Goal: Task Accomplishment & Management: Manage account settings

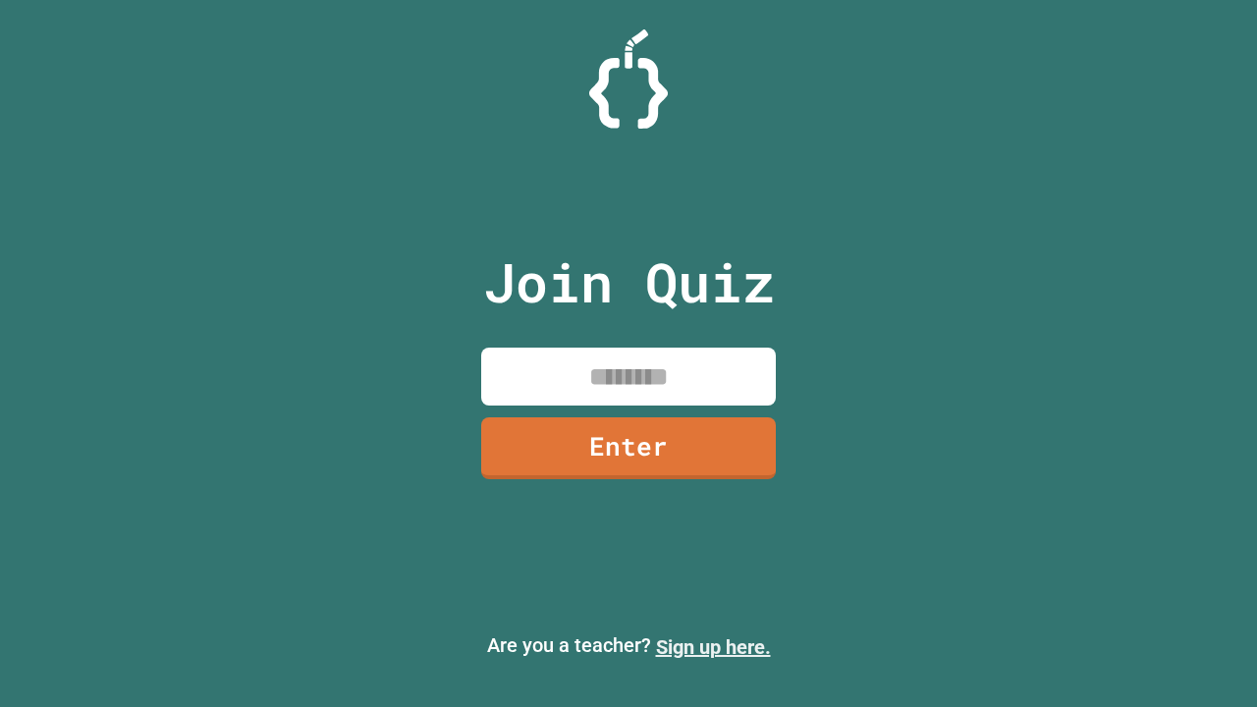
click at [713, 647] on link "Sign up here." at bounding box center [713, 647] width 115 height 24
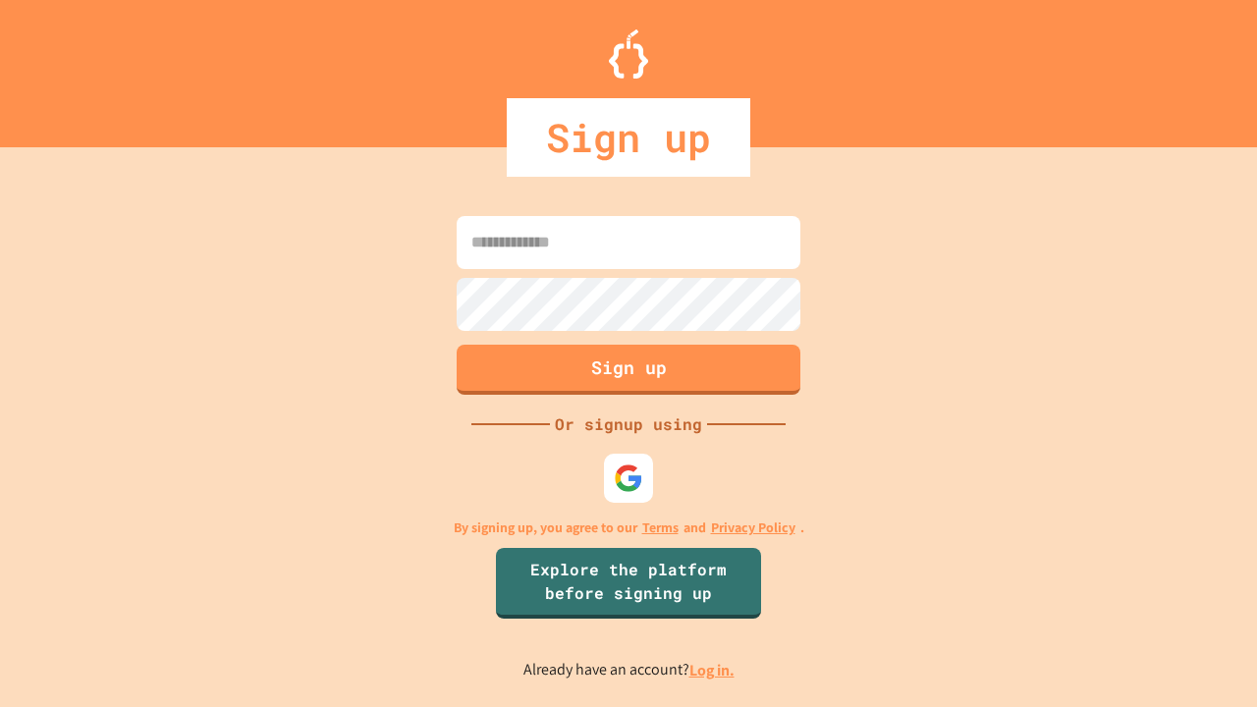
click at [713, 670] on link "Log in." at bounding box center [712, 670] width 45 height 21
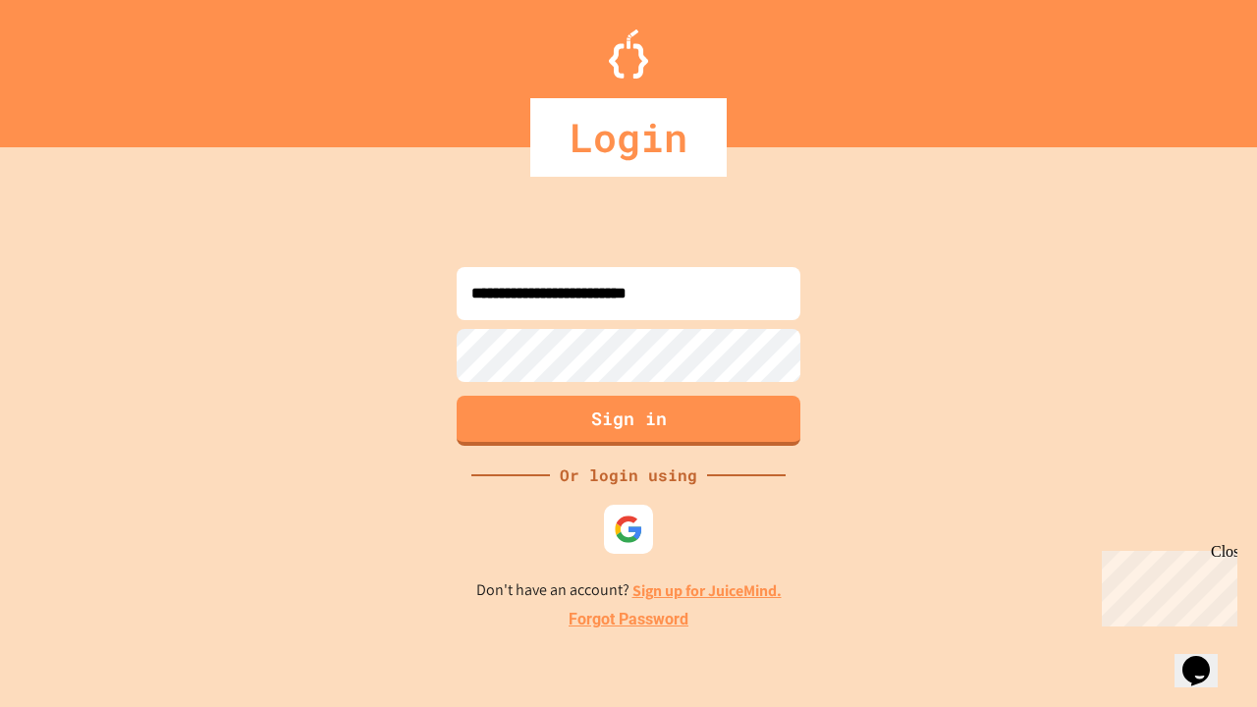
type input "**********"
